Goal: Task Accomplishment & Management: Use online tool/utility

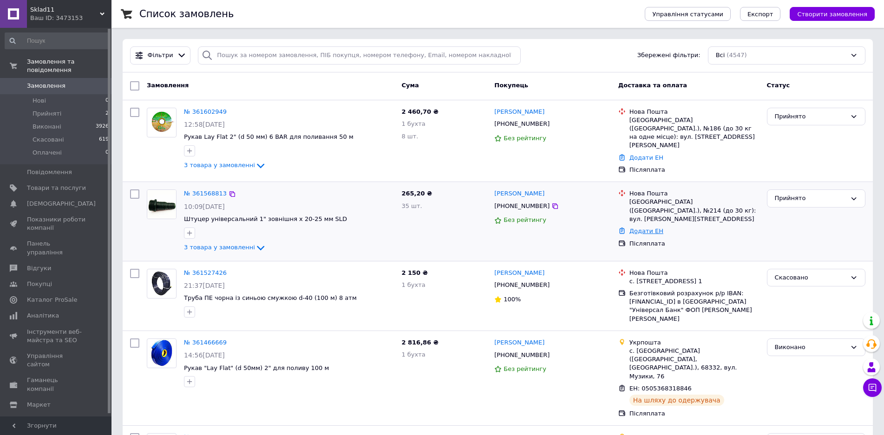
click at [639, 228] on link "Додати ЕН" at bounding box center [646, 231] width 34 height 7
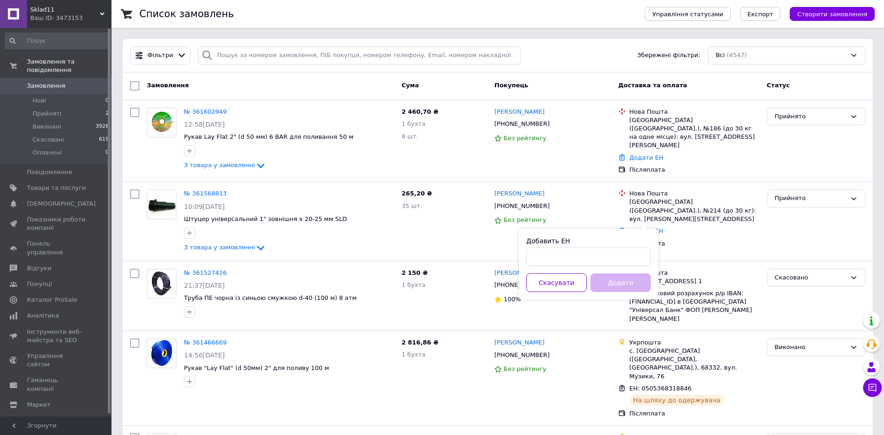
click at [563, 247] on div "Добавить ЕН" at bounding box center [588, 251] width 124 height 30
click at [563, 255] on input "Добавить ЕН" at bounding box center [588, 257] width 124 height 19
paste input "20451247119742"
type input "20451247119742"
click at [601, 283] on button "Додати" at bounding box center [620, 283] width 60 height 19
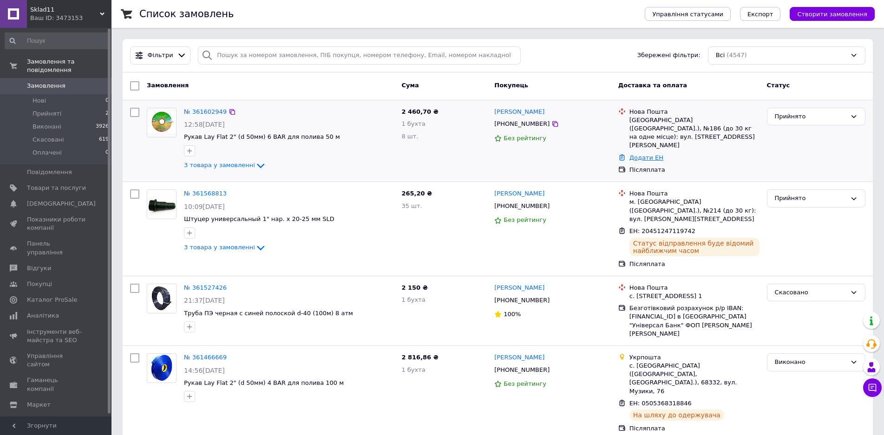
click at [644, 154] on link "Додати ЕН" at bounding box center [646, 157] width 34 height 7
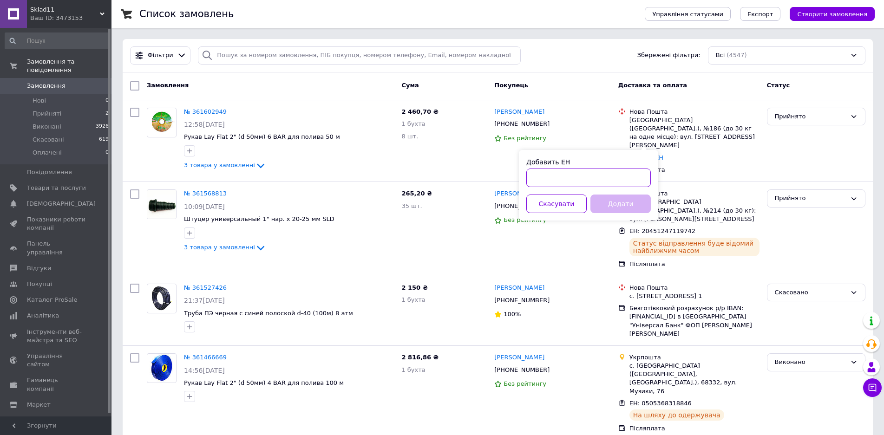
click at [598, 177] on input "Добавить ЕН" at bounding box center [588, 178] width 124 height 19
paste input "20451247163466"
type input "20451247163466"
click at [610, 200] on button "Додати" at bounding box center [620, 204] width 60 height 19
